Goal: Register for event/course

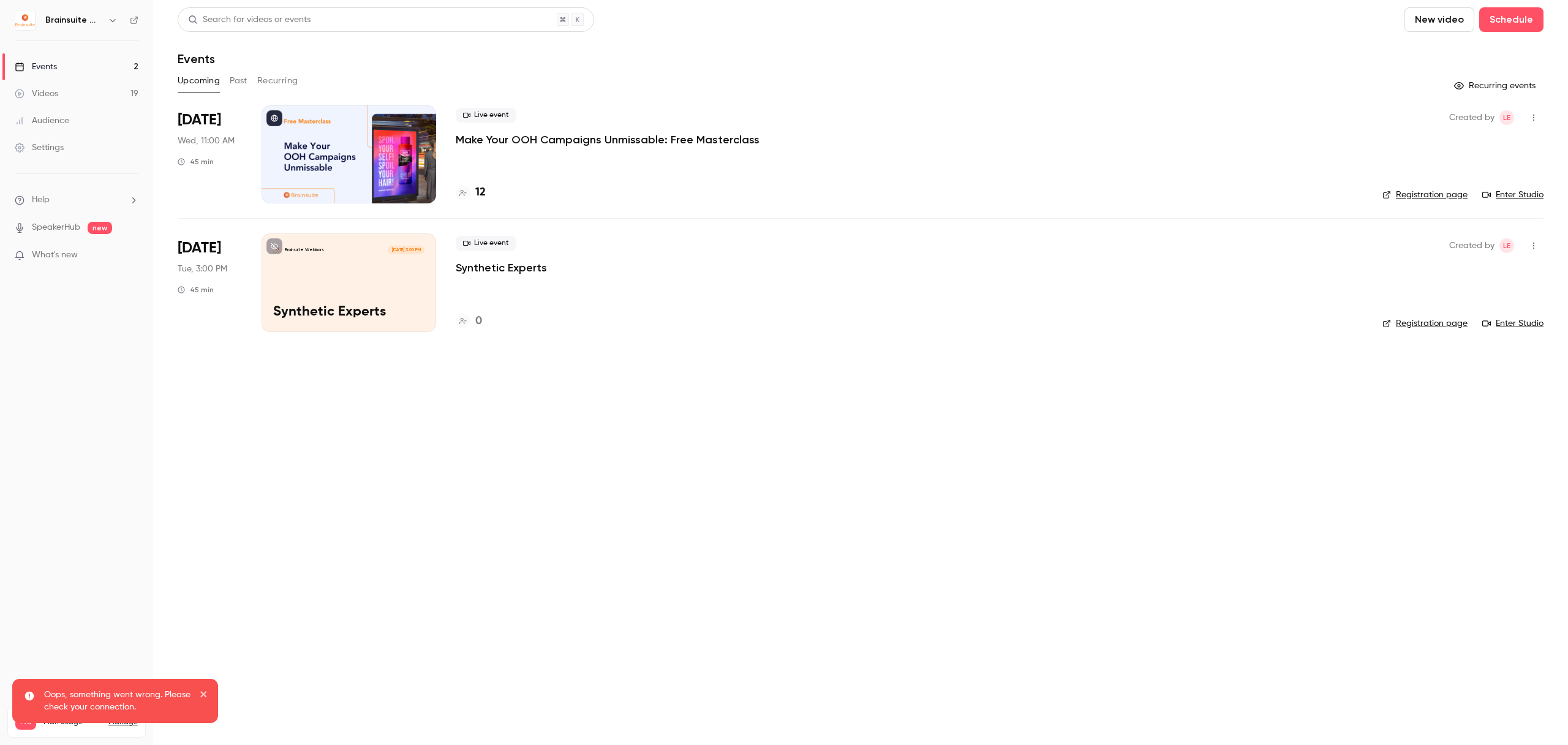
click at [579, 143] on p "Make Your OOH Campaigns Unmissable: Free Masterclass" at bounding box center [607, 140] width 304 height 15
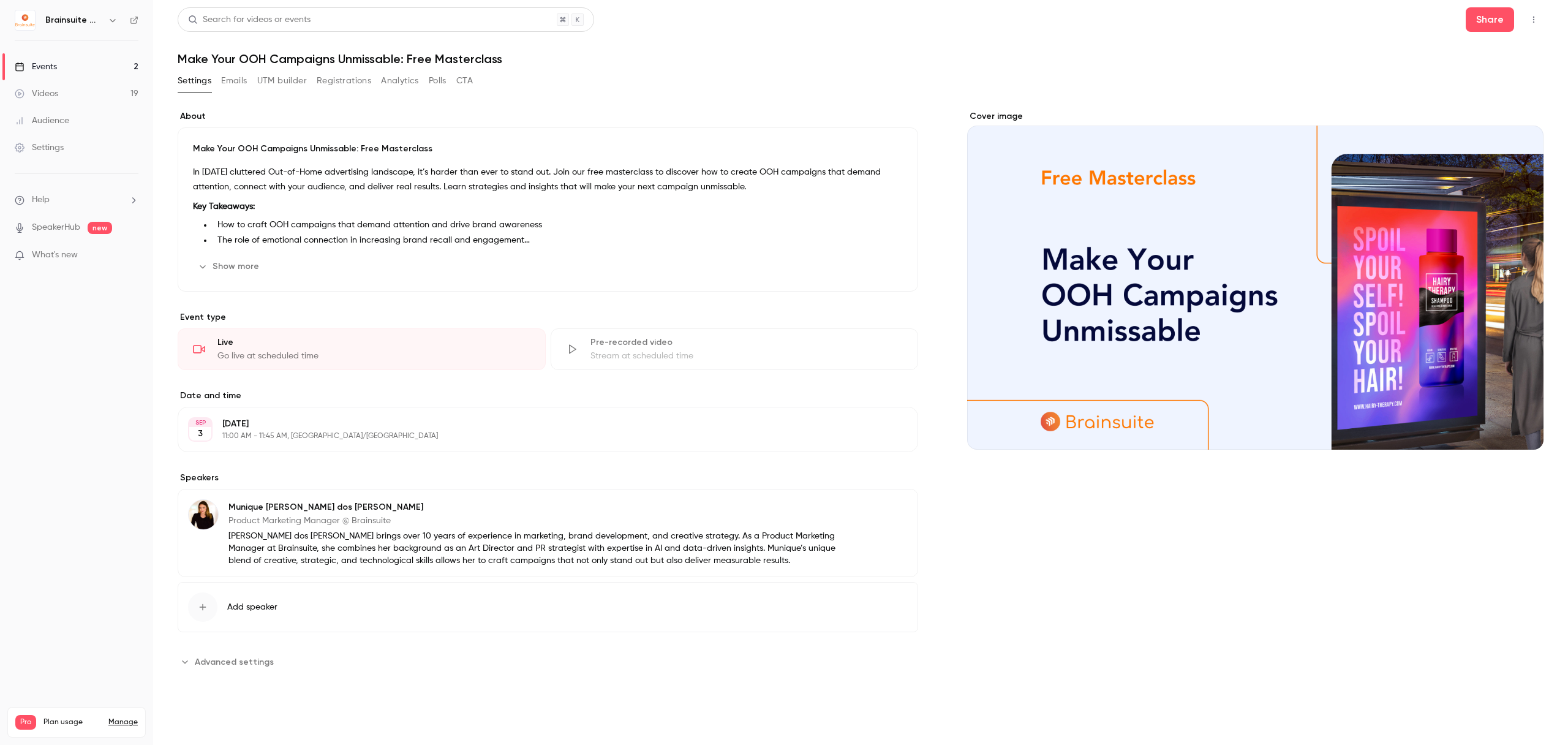
click at [358, 77] on button "Registrations" at bounding box center [344, 80] width 54 height 19
